Goal: Information Seeking & Learning: Learn about a topic

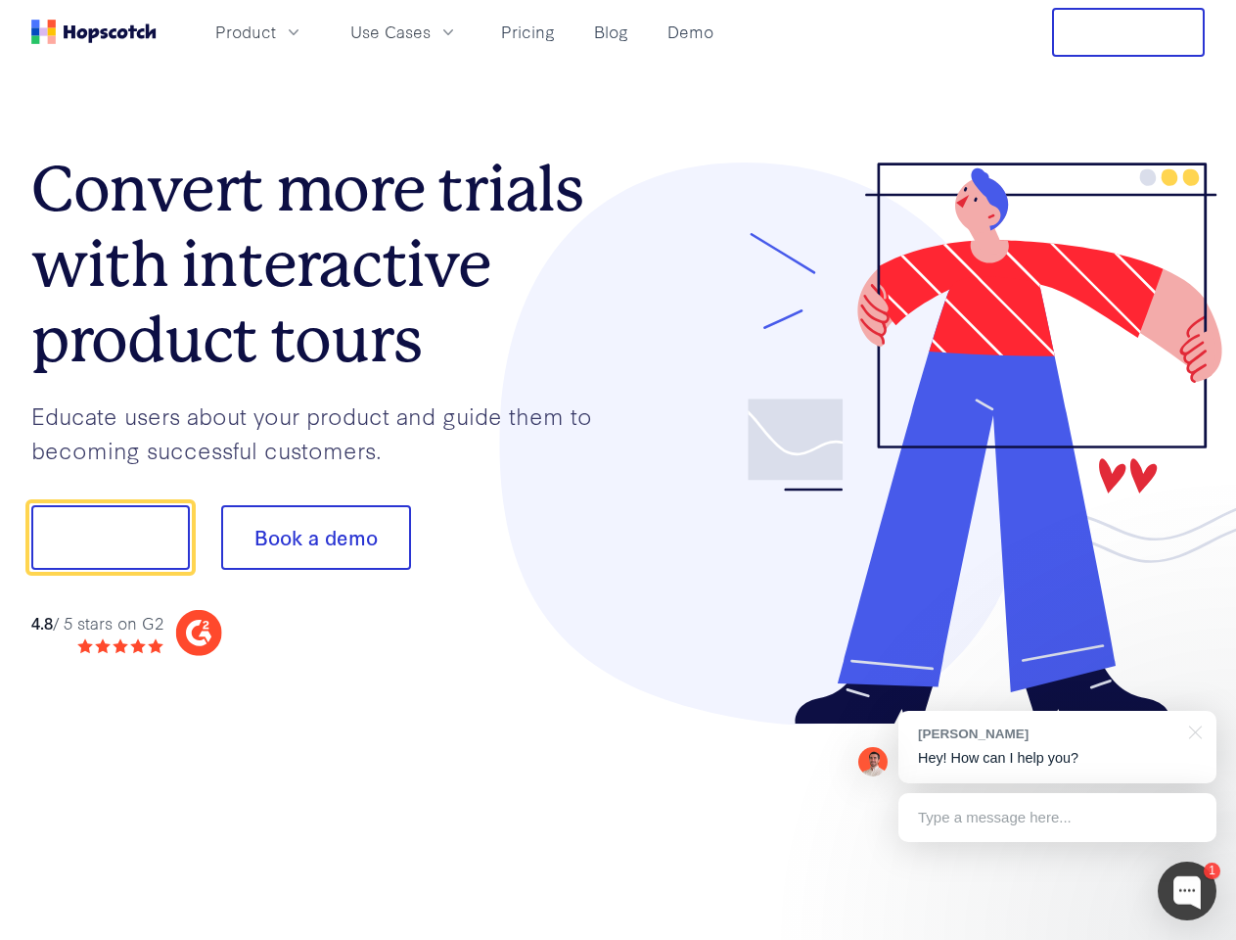
click at [619, 470] on div at bounding box center [912, 443] width 587 height 563
click at [276, 31] on span "Product" at bounding box center [245, 32] width 61 height 24
click at [431, 31] on span "Use Cases" at bounding box center [390, 32] width 80 height 24
click at [1129, 32] on button "Free Trial" at bounding box center [1128, 32] width 153 height 49
click at [110, 537] on button "Show me!" at bounding box center [110, 537] width 159 height 65
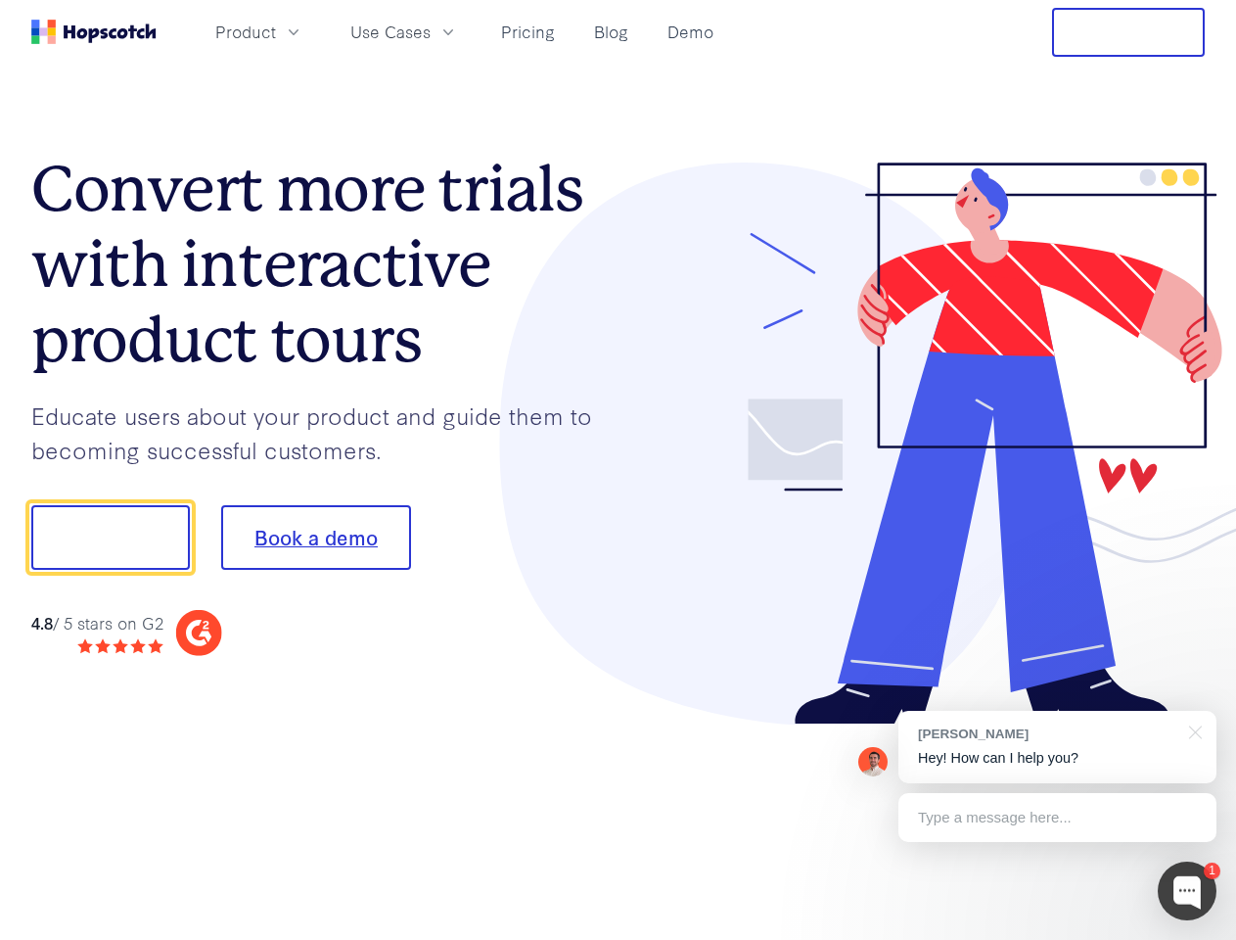
click at [315, 537] on button "Book a demo" at bounding box center [316, 537] width 190 height 65
click at [1187, 891] on div at bounding box center [1187, 890] width 59 height 59
click at [1057, 747] on div "[PERSON_NAME] Hey! How can I help you?" at bounding box center [1058, 747] width 318 height 72
click at [1192, 730] on div at bounding box center [1033, 534] width 367 height 653
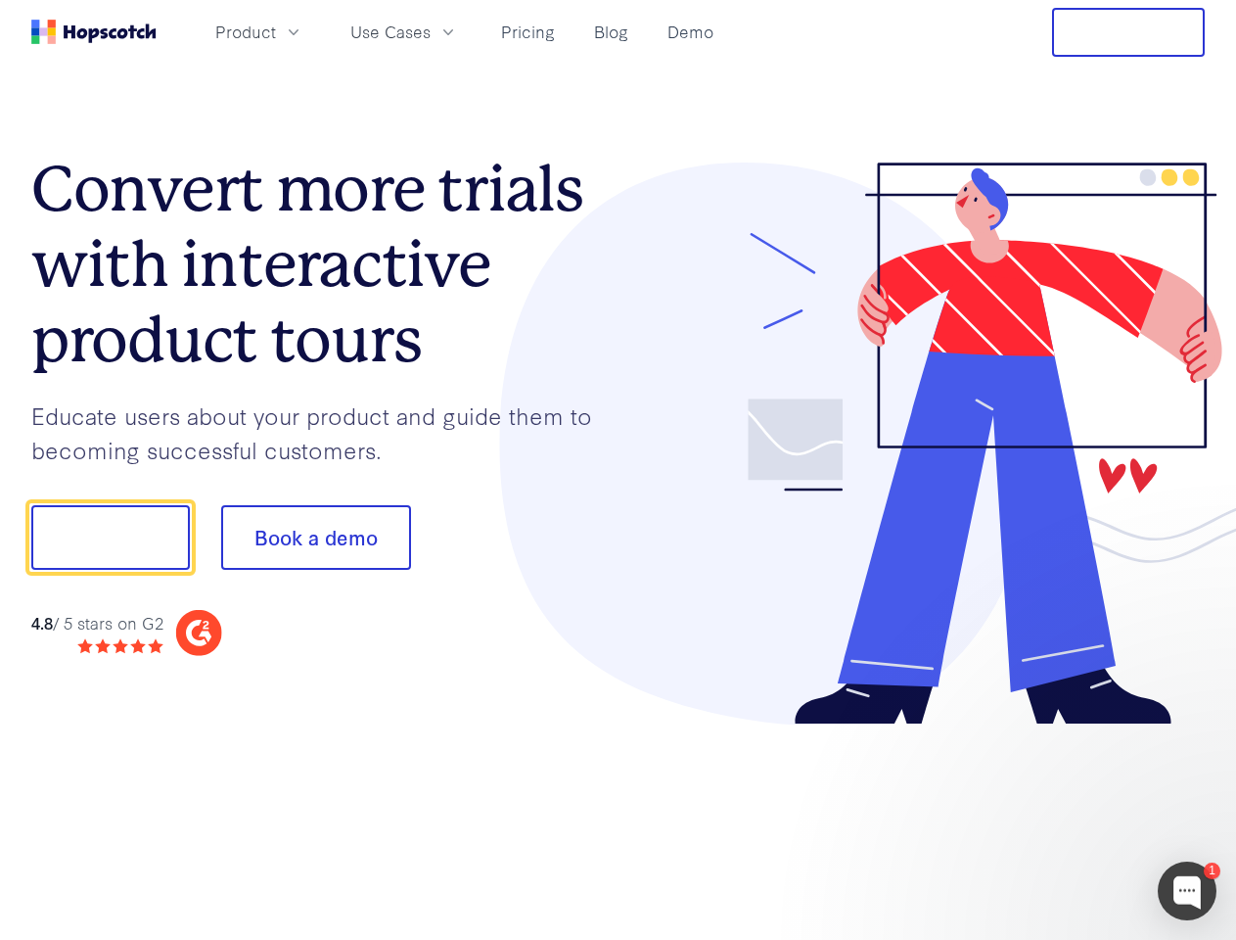
click at [1057, 817] on div at bounding box center [1033, 666] width 367 height 391
